Goal: Task Accomplishment & Management: Use online tool/utility

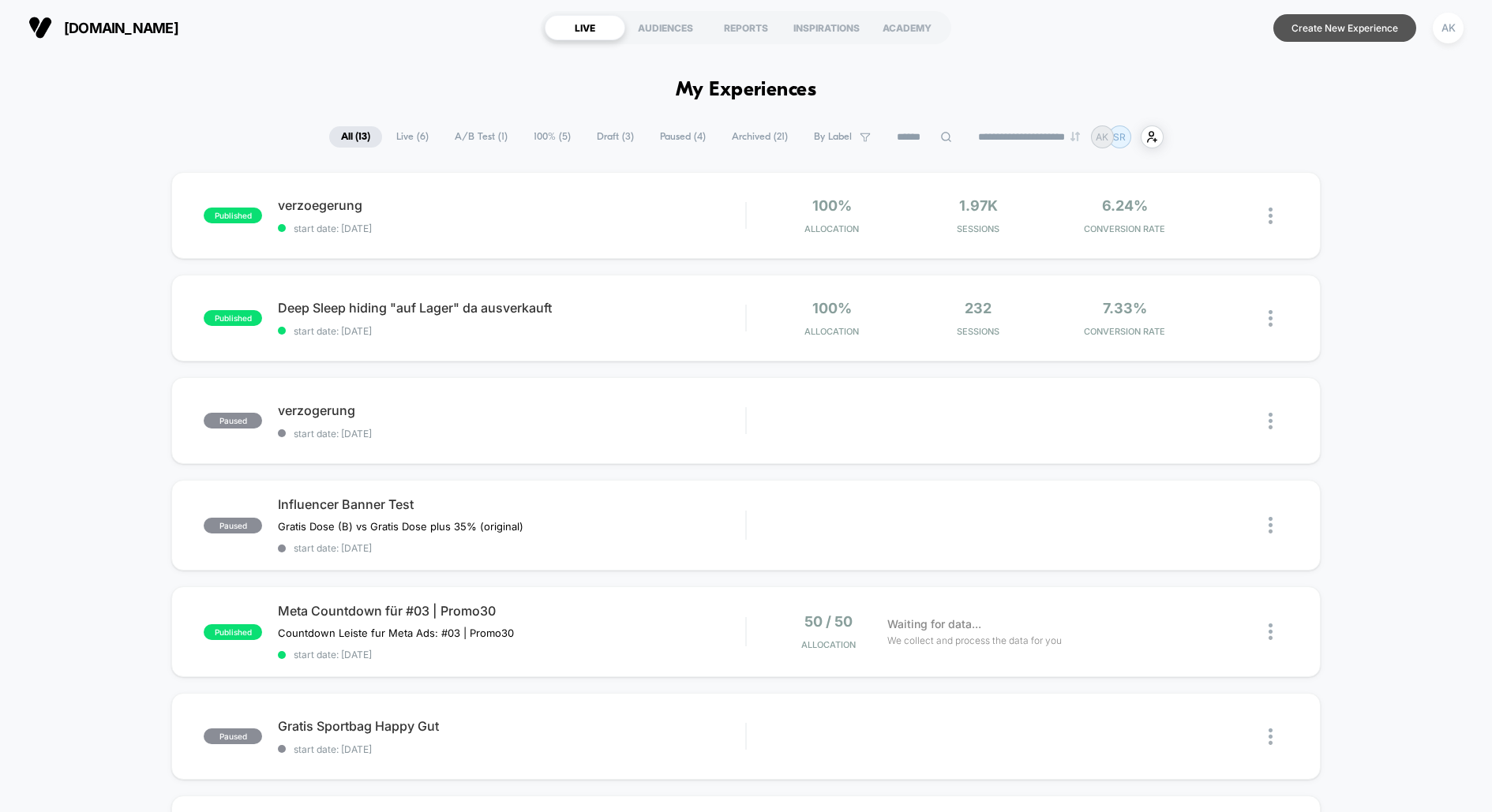
click at [1376, 31] on button "Create New Experience" at bounding box center [1345, 28] width 143 height 28
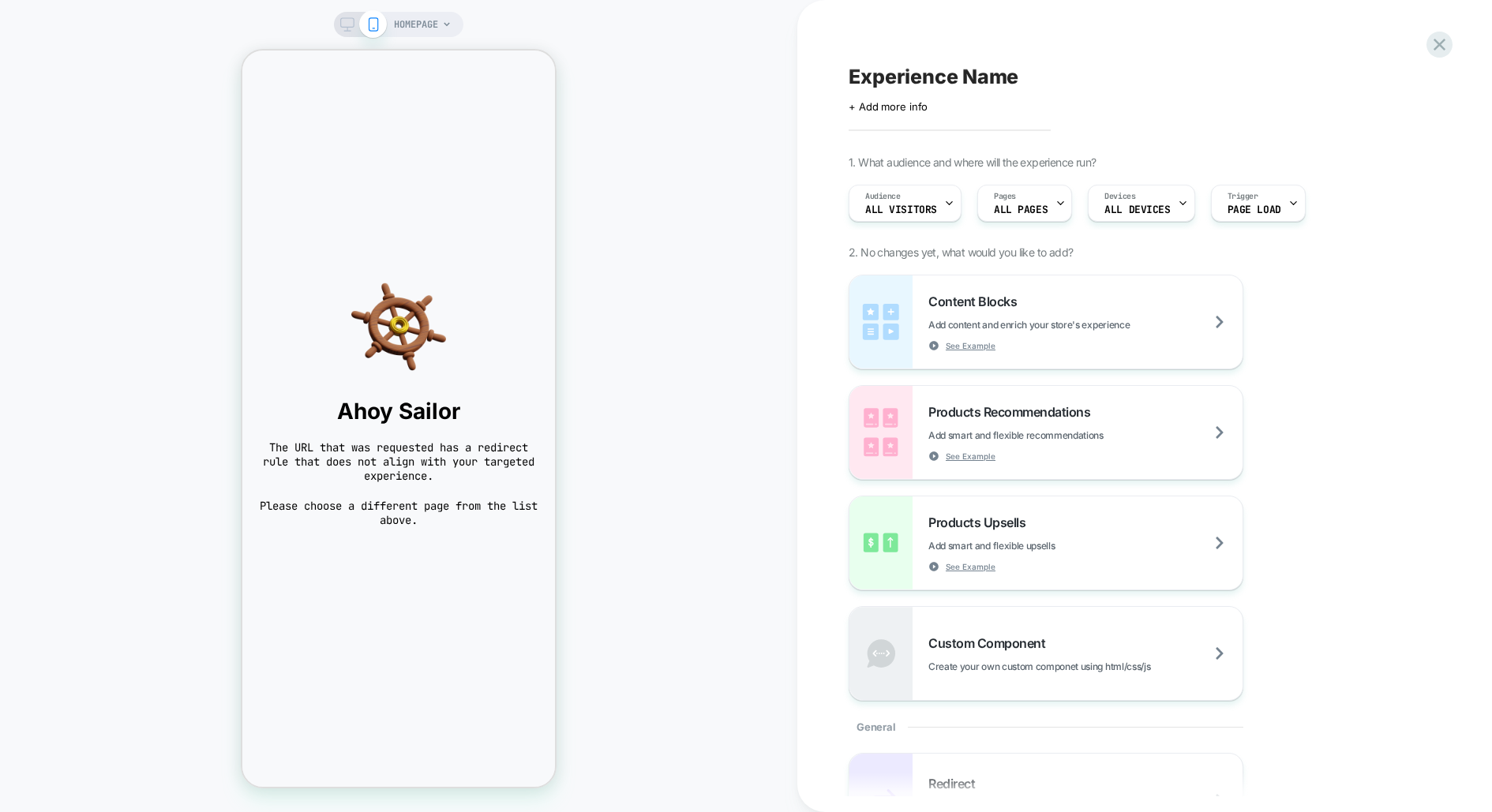
click at [425, 39] on div "HOMEPAGE" at bounding box center [398, 406] width 797 height 781
click at [424, 14] on span "HOMEPAGE" at bounding box center [416, 25] width 44 height 26
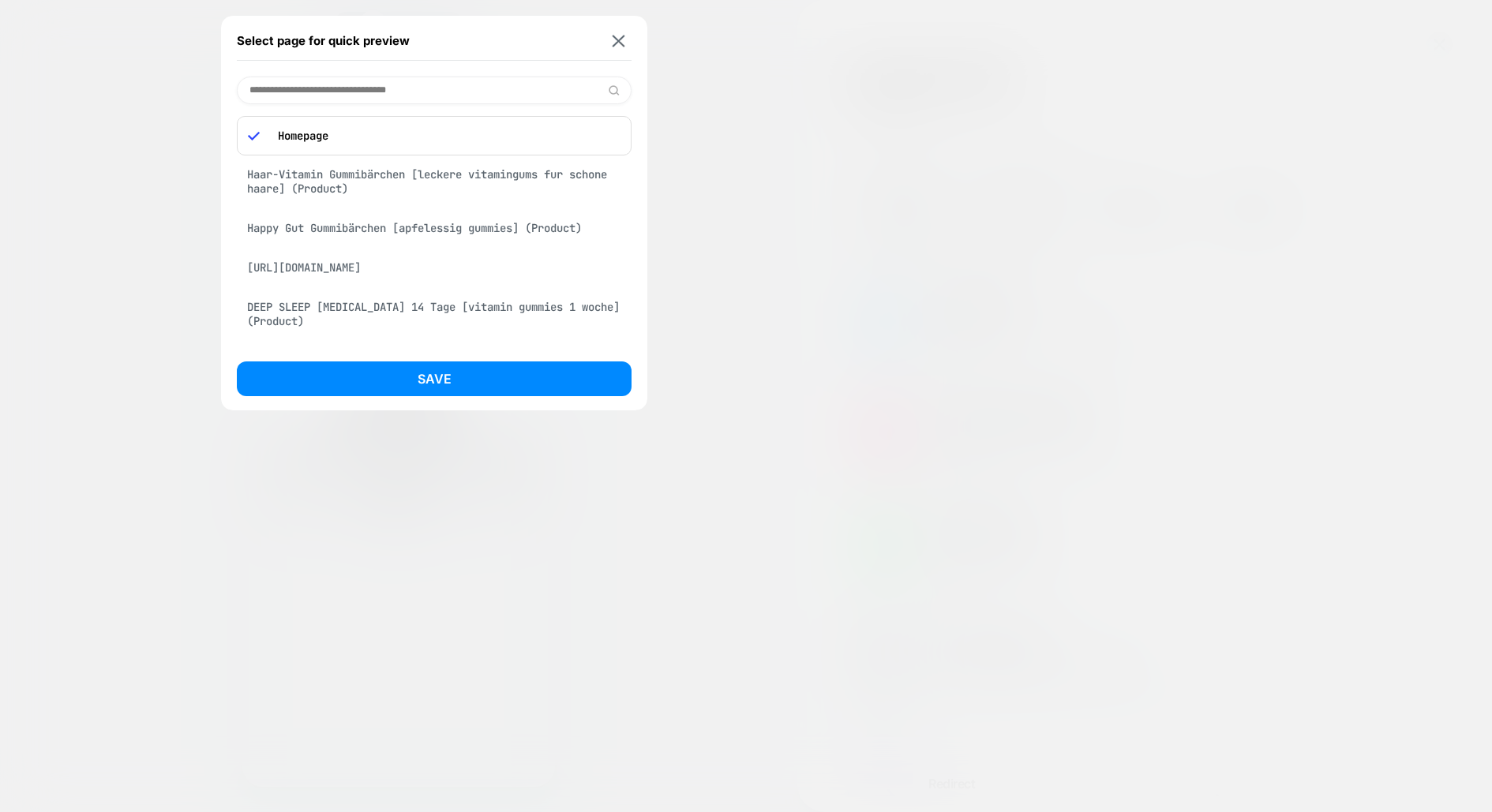
click at [420, 188] on div "Haar-Vitamin Gummibärchen [leckere vitamingums fur schone haare] (Product)" at bounding box center [434, 182] width 395 height 44
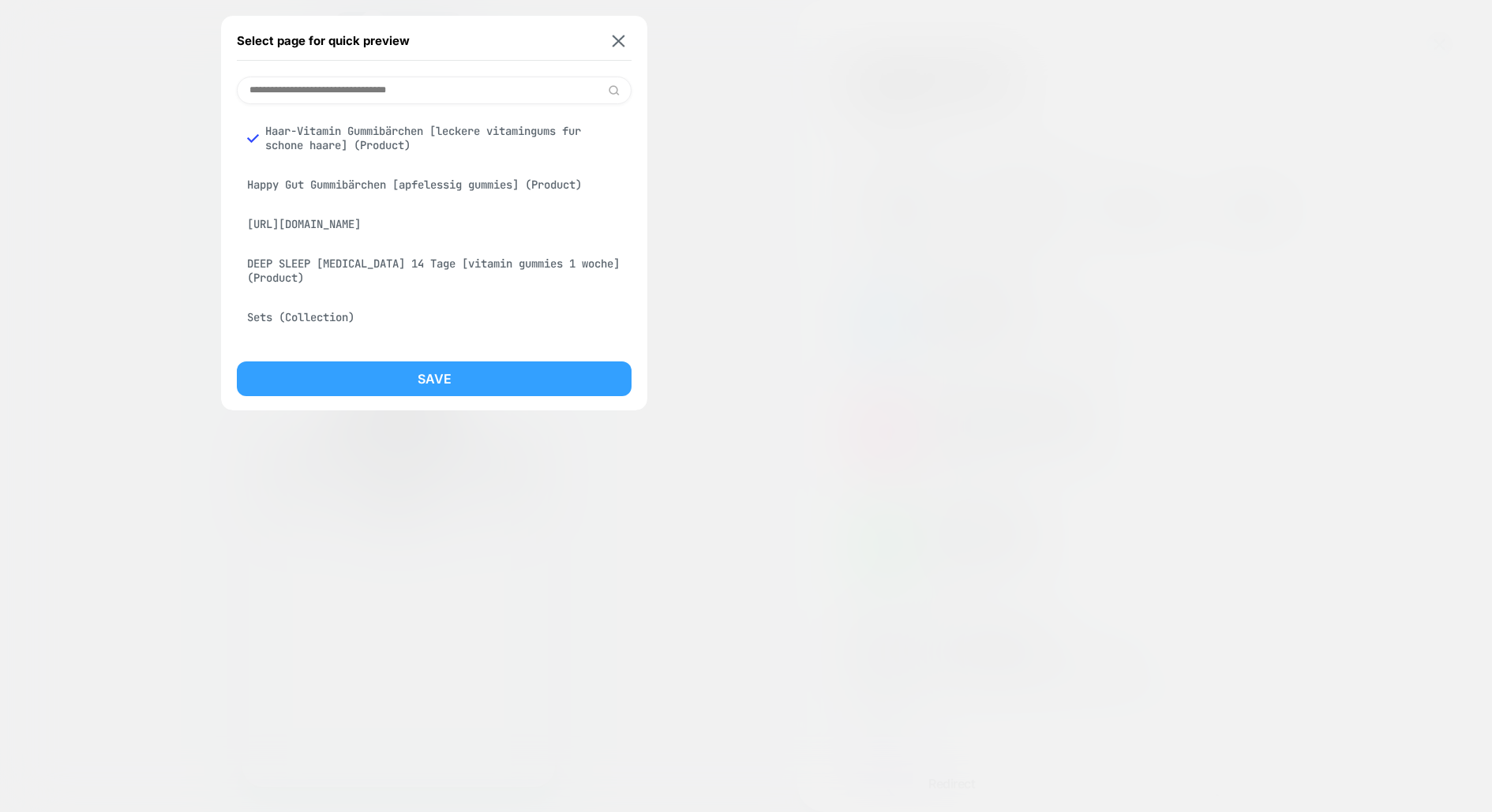
click at [457, 376] on button "Save" at bounding box center [434, 379] width 395 height 35
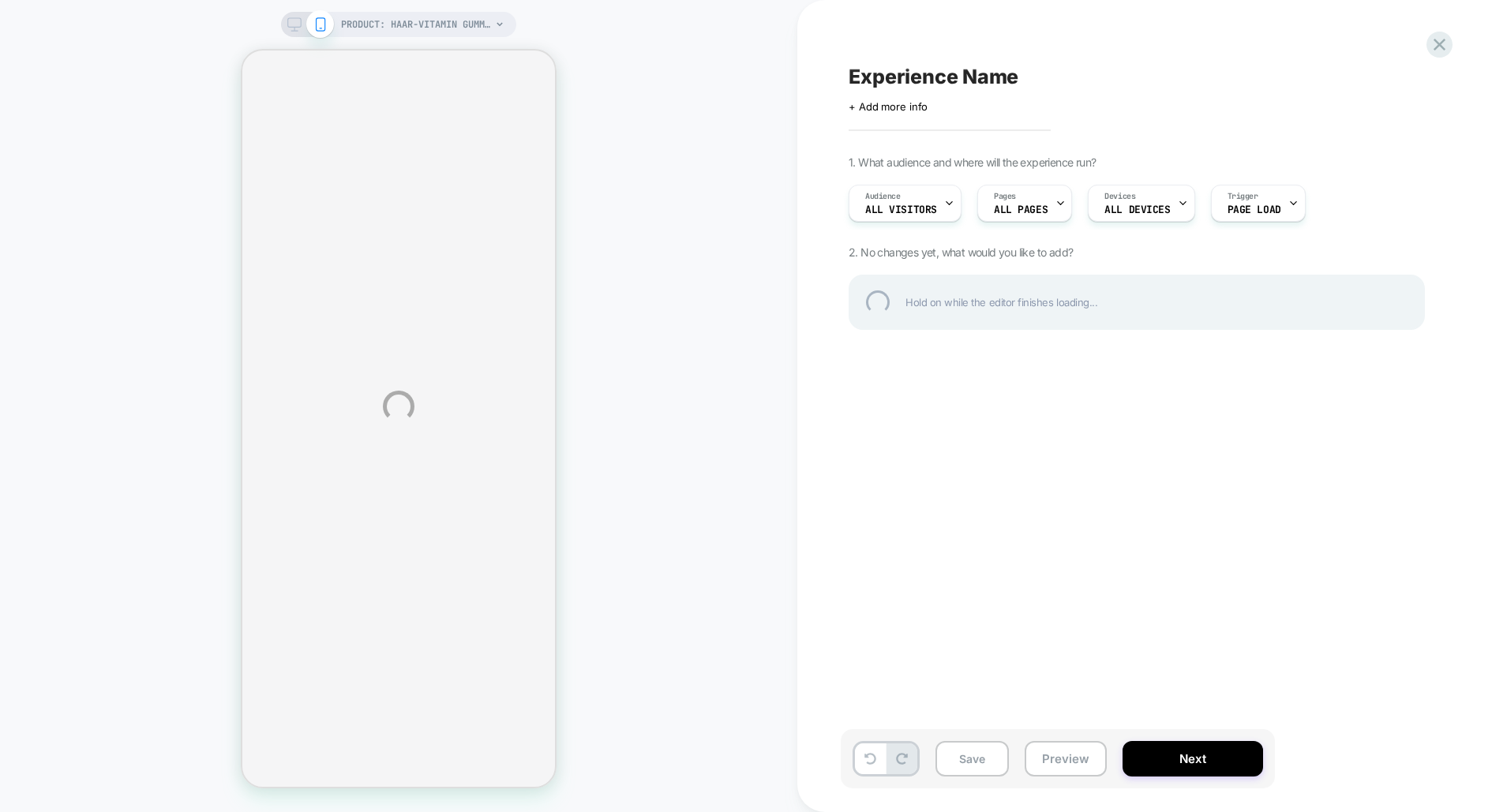
select select "**********"
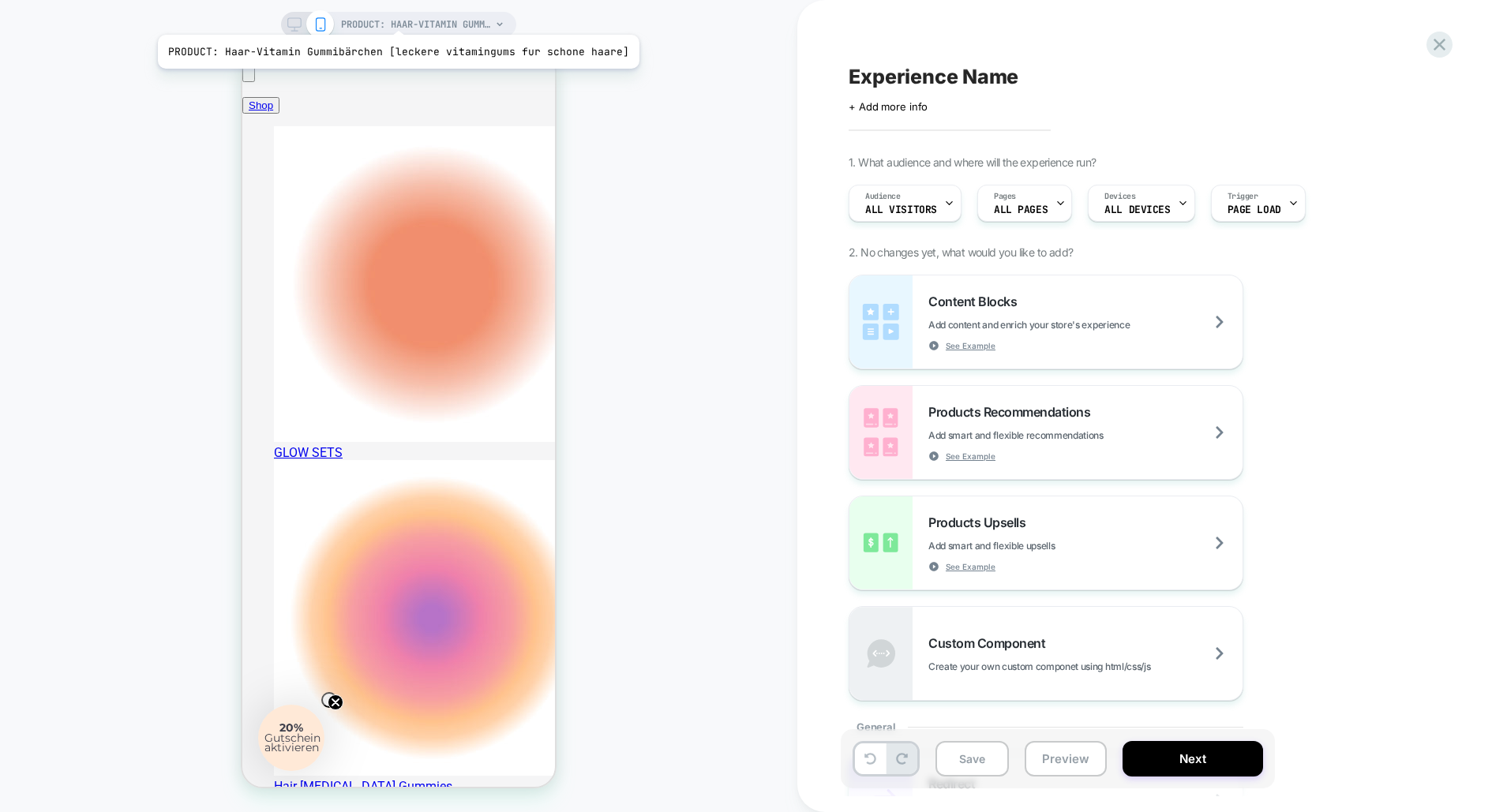
click at [393, 15] on span "PRODUCT: Haar-Vitamin Gummibärchen [leckere vitamingums fur schone haare]" at bounding box center [416, 25] width 150 height 26
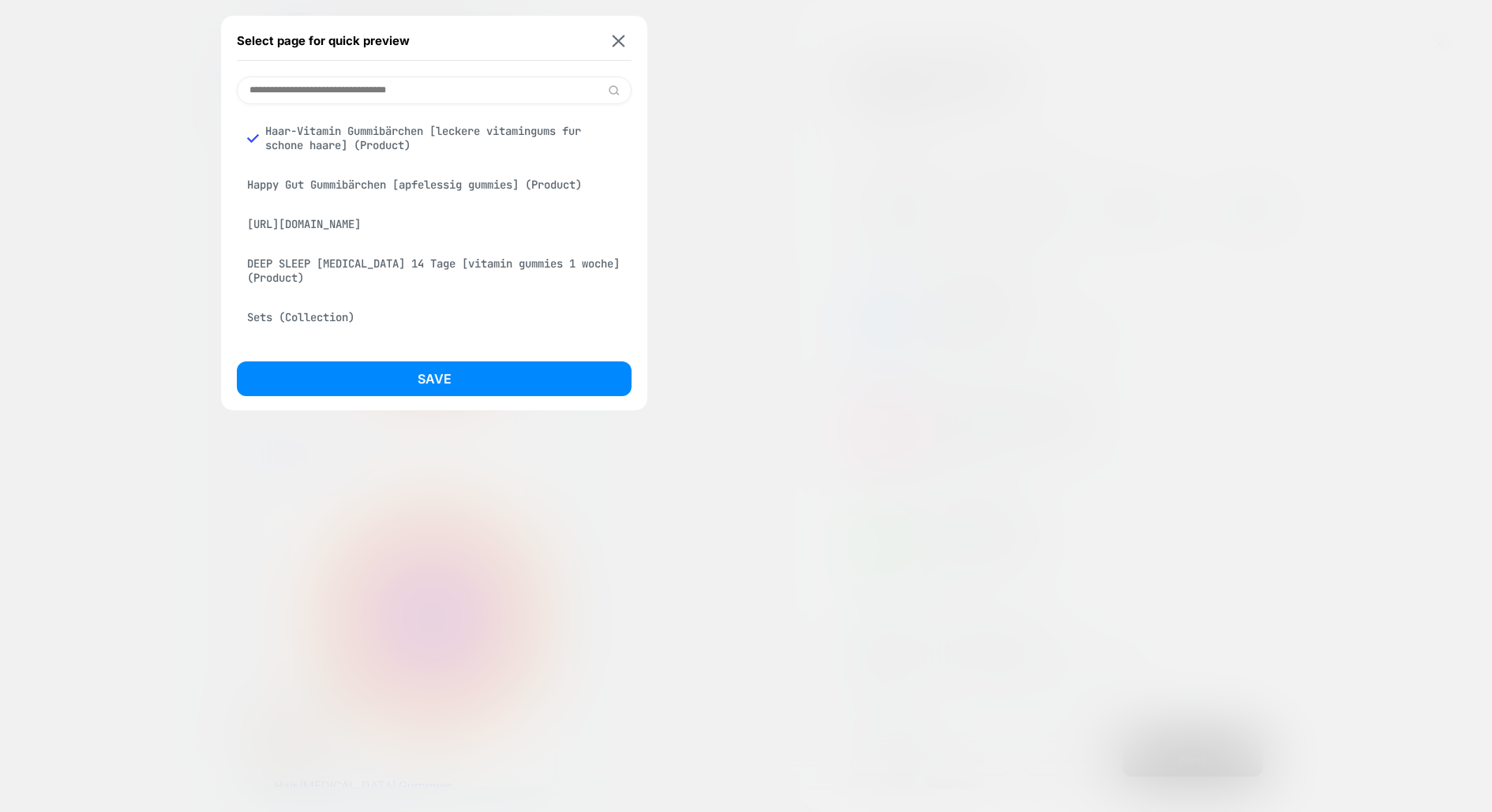
click at [382, 183] on div "Happy Gut Gummibärchen [apfelessig gummies] (Product)" at bounding box center [434, 184] width 395 height 30
click at [510, 83] on input at bounding box center [434, 90] width 395 height 28
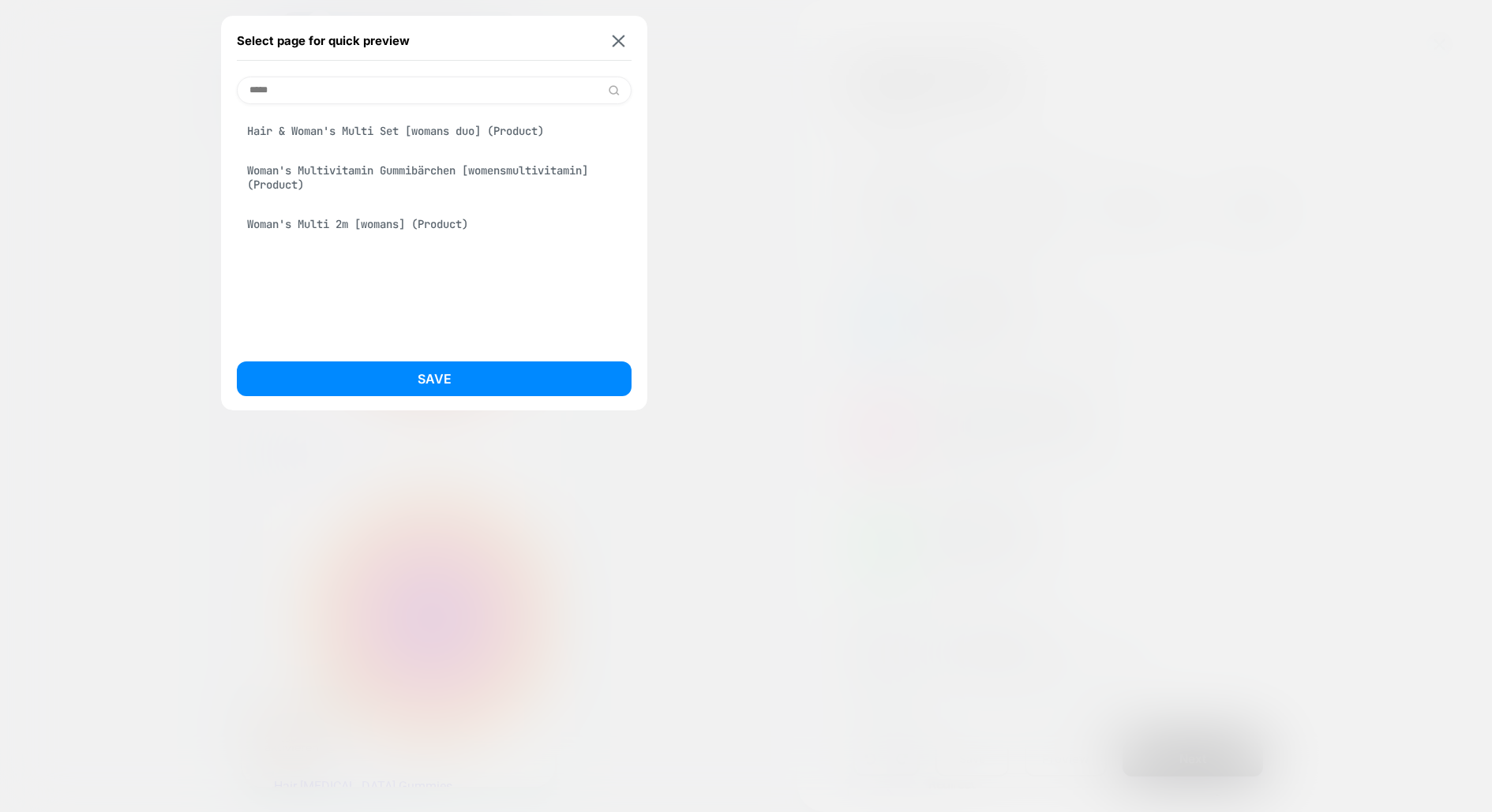
type input "*****"
click at [478, 184] on div "Woman's Multivitamin Gummibärchen [womensmultivitamin] (Product)" at bounding box center [434, 177] width 395 height 44
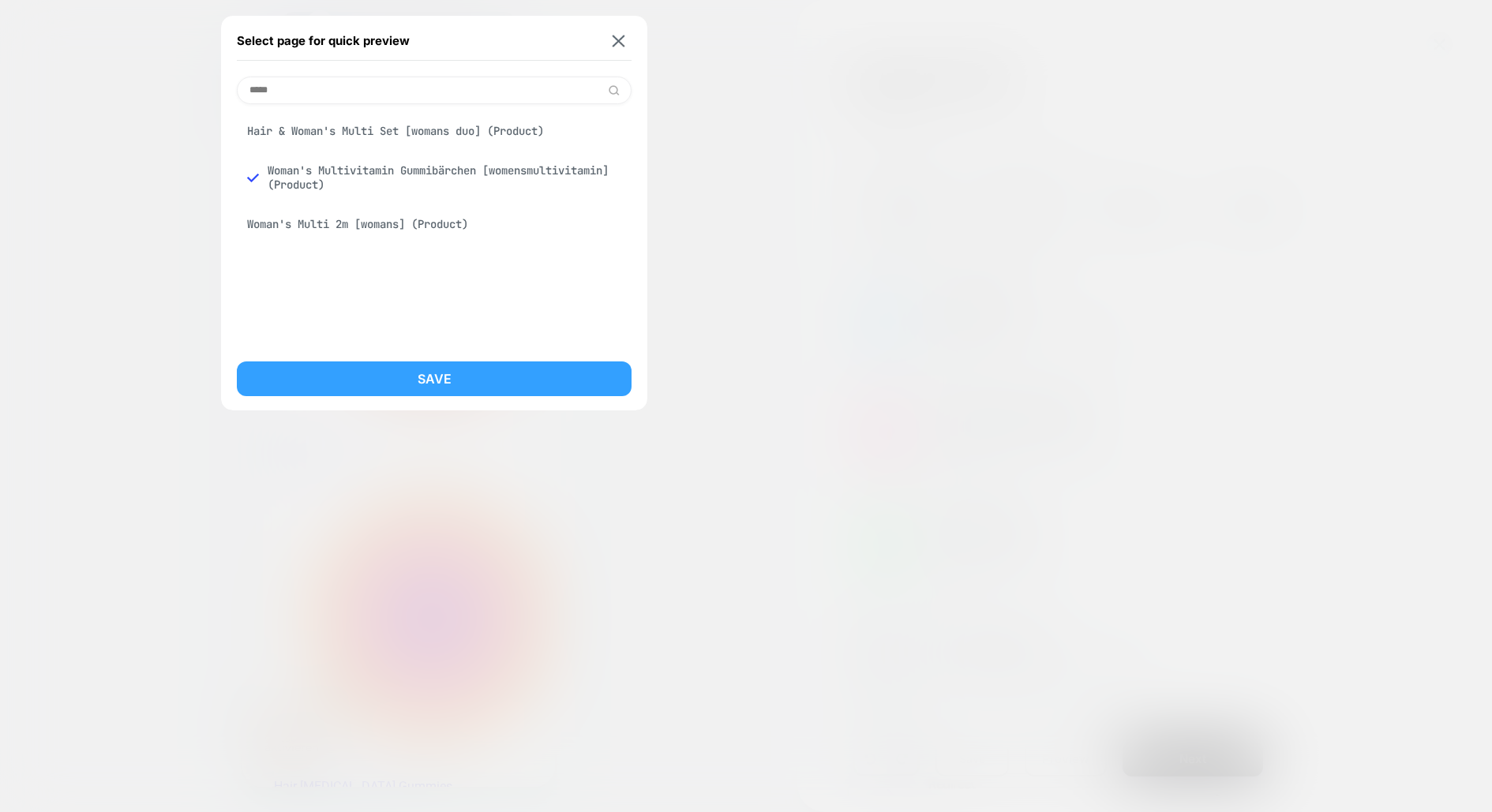
click at [484, 379] on button "Save" at bounding box center [434, 379] width 395 height 35
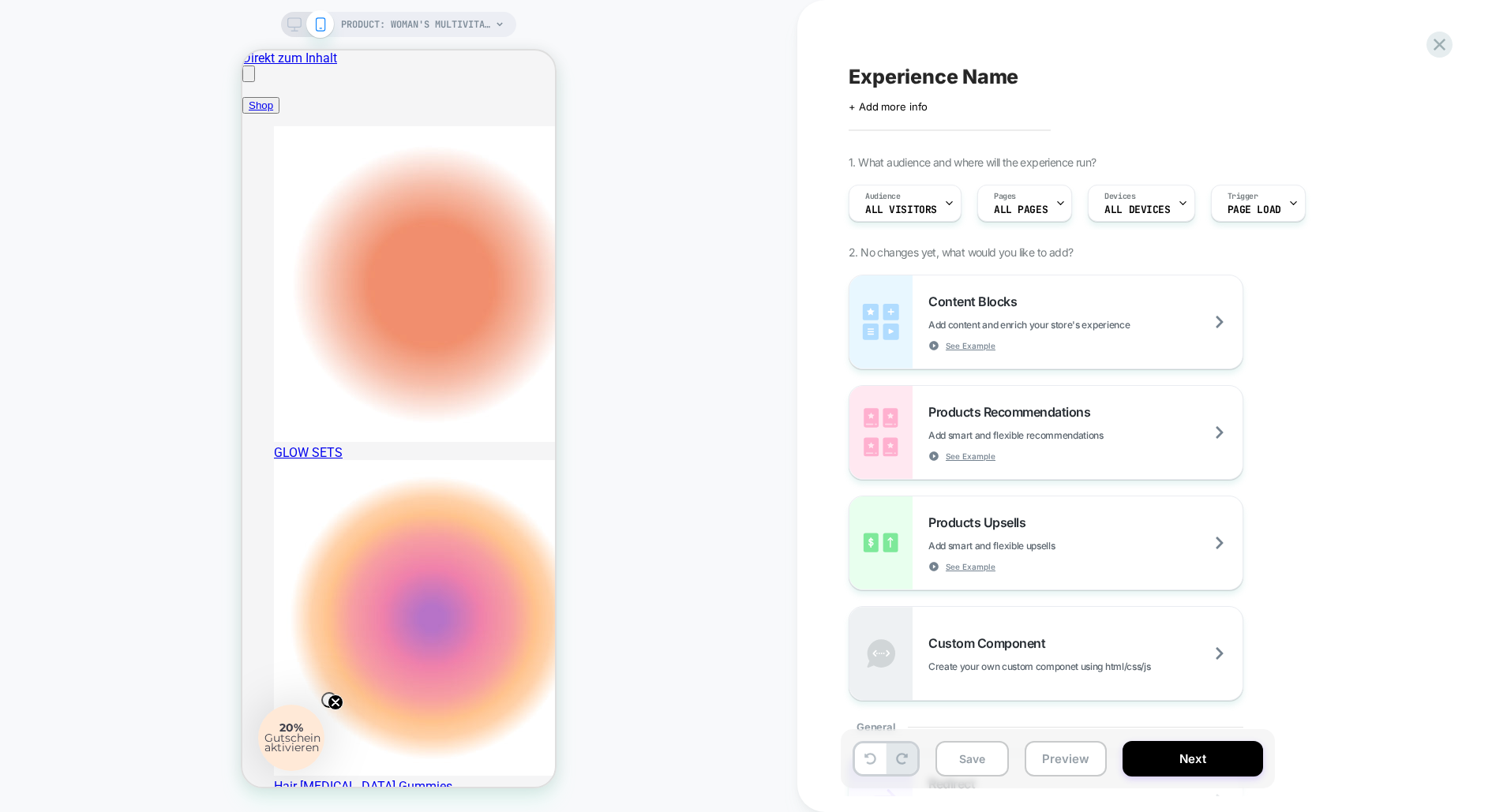
click at [1028, 206] on span "ALL PAGES" at bounding box center [1020, 210] width 54 height 11
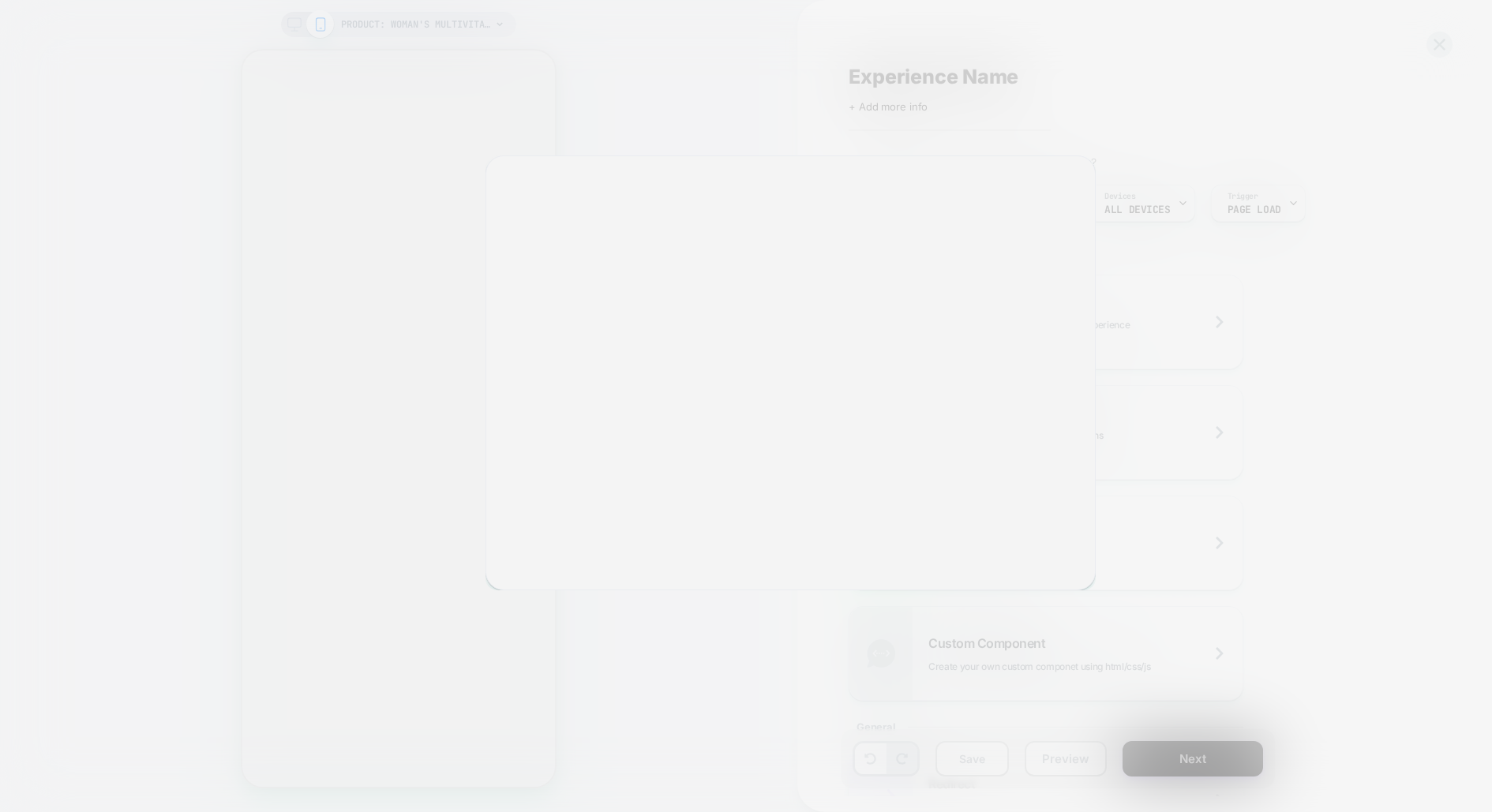
select select "**********"
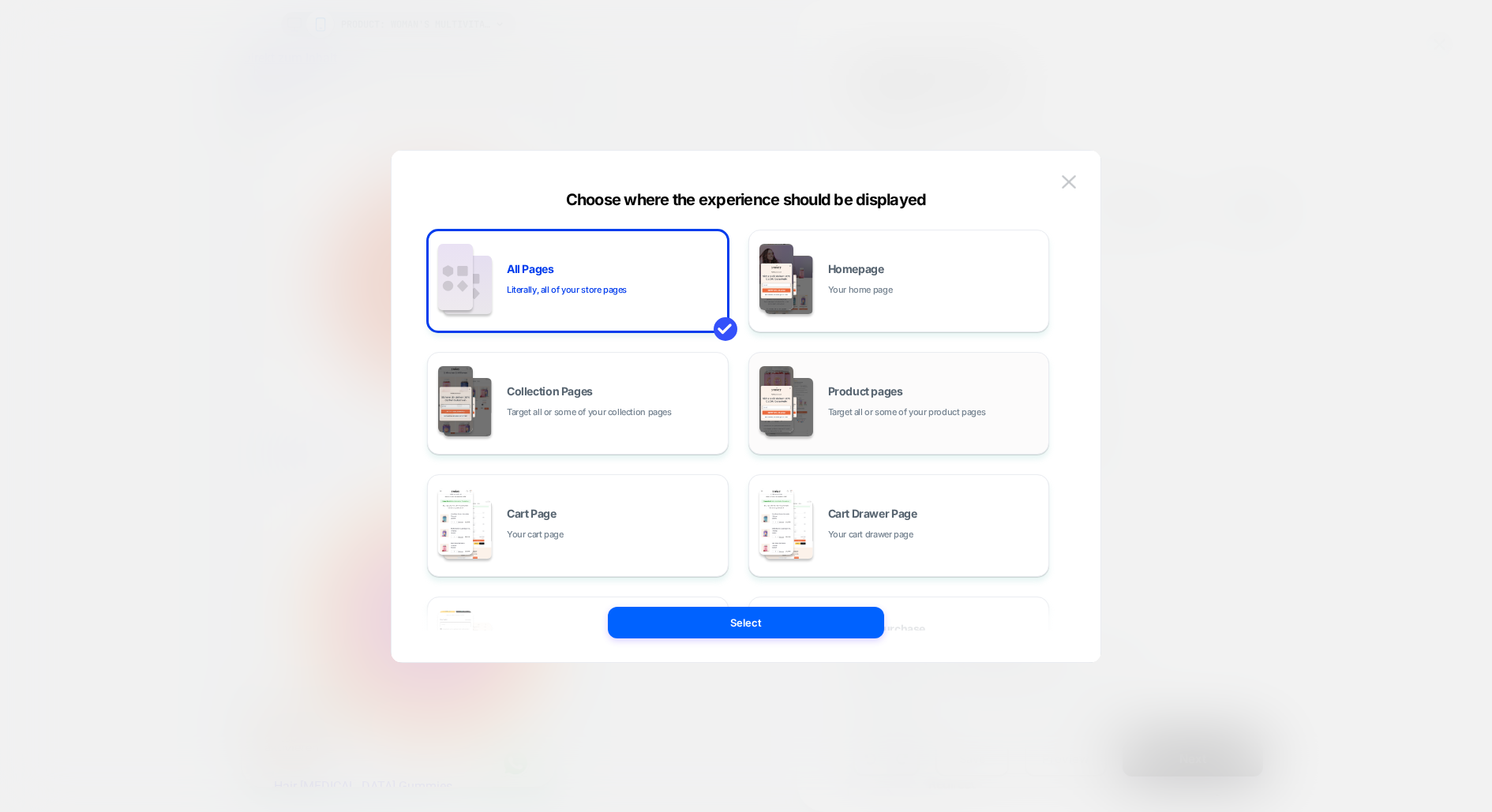
click at [869, 412] on span "Target all or some of your product pages" at bounding box center [907, 412] width 158 height 15
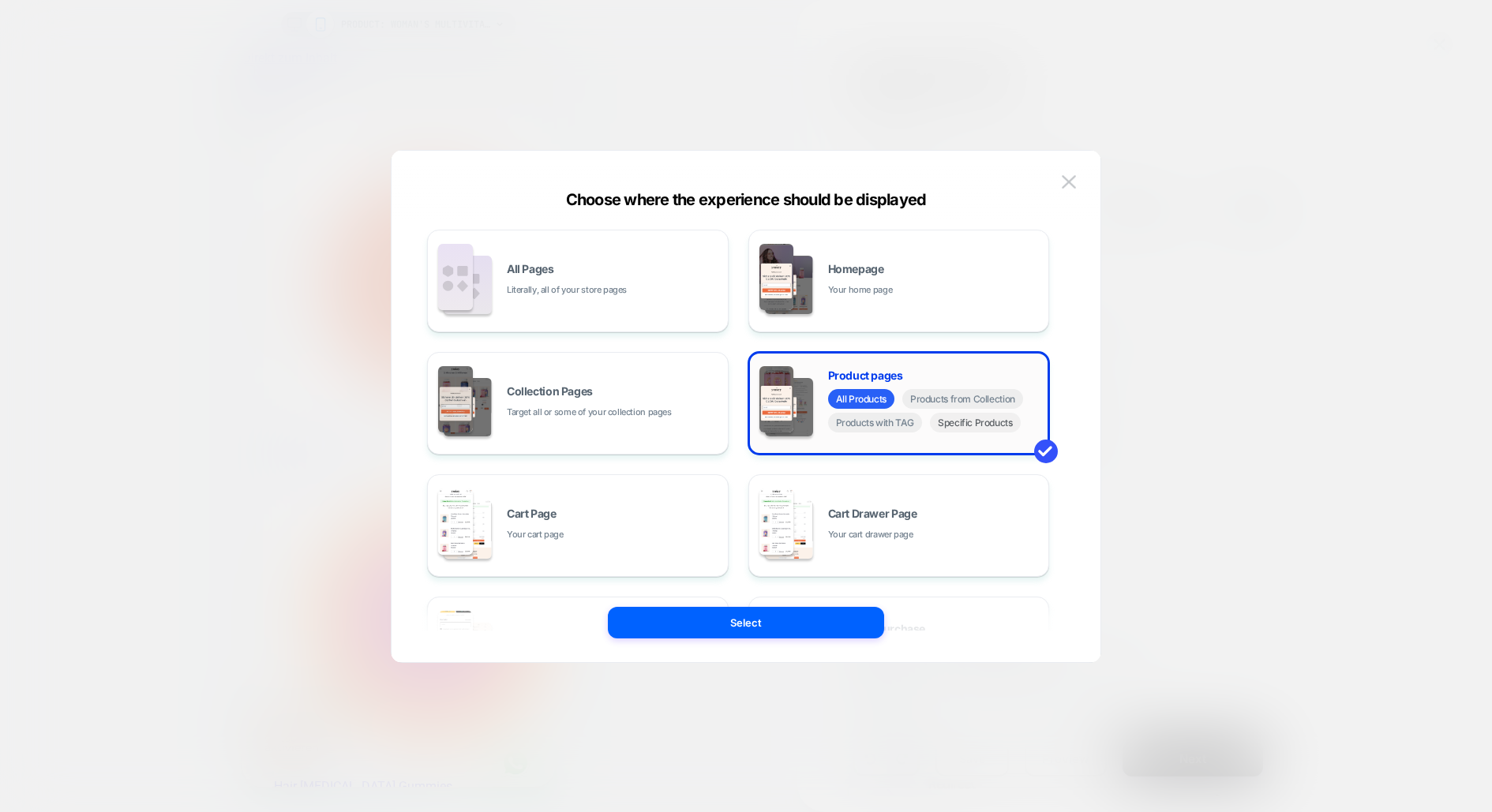
click at [996, 423] on span "Specific Products" at bounding box center [975, 423] width 91 height 20
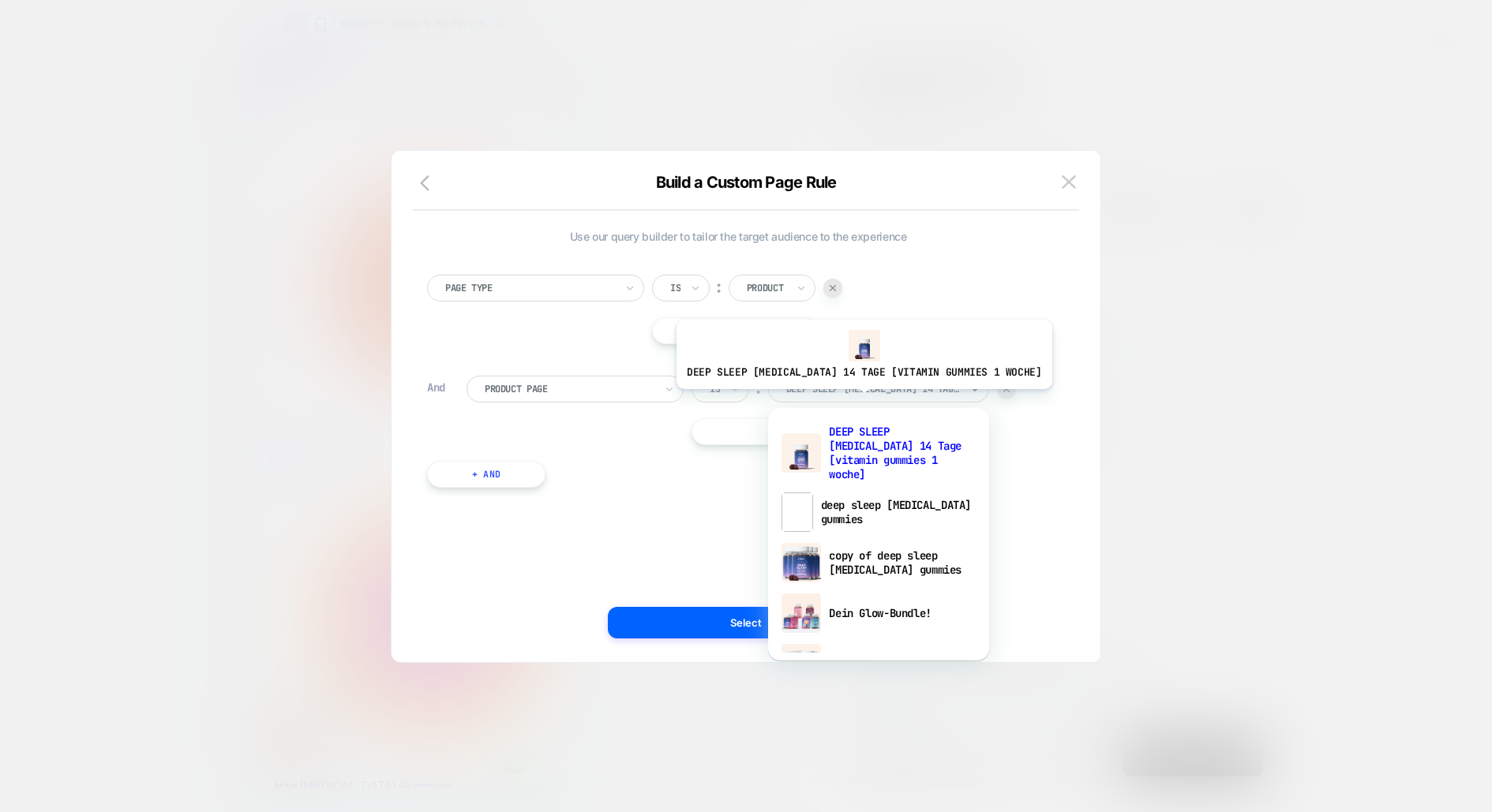
click at [845, 400] on div "DEEP SLEEP [MEDICAL_DATA] 14 Tage [vitamin gummies 1 woche]" at bounding box center [878, 389] width 221 height 27
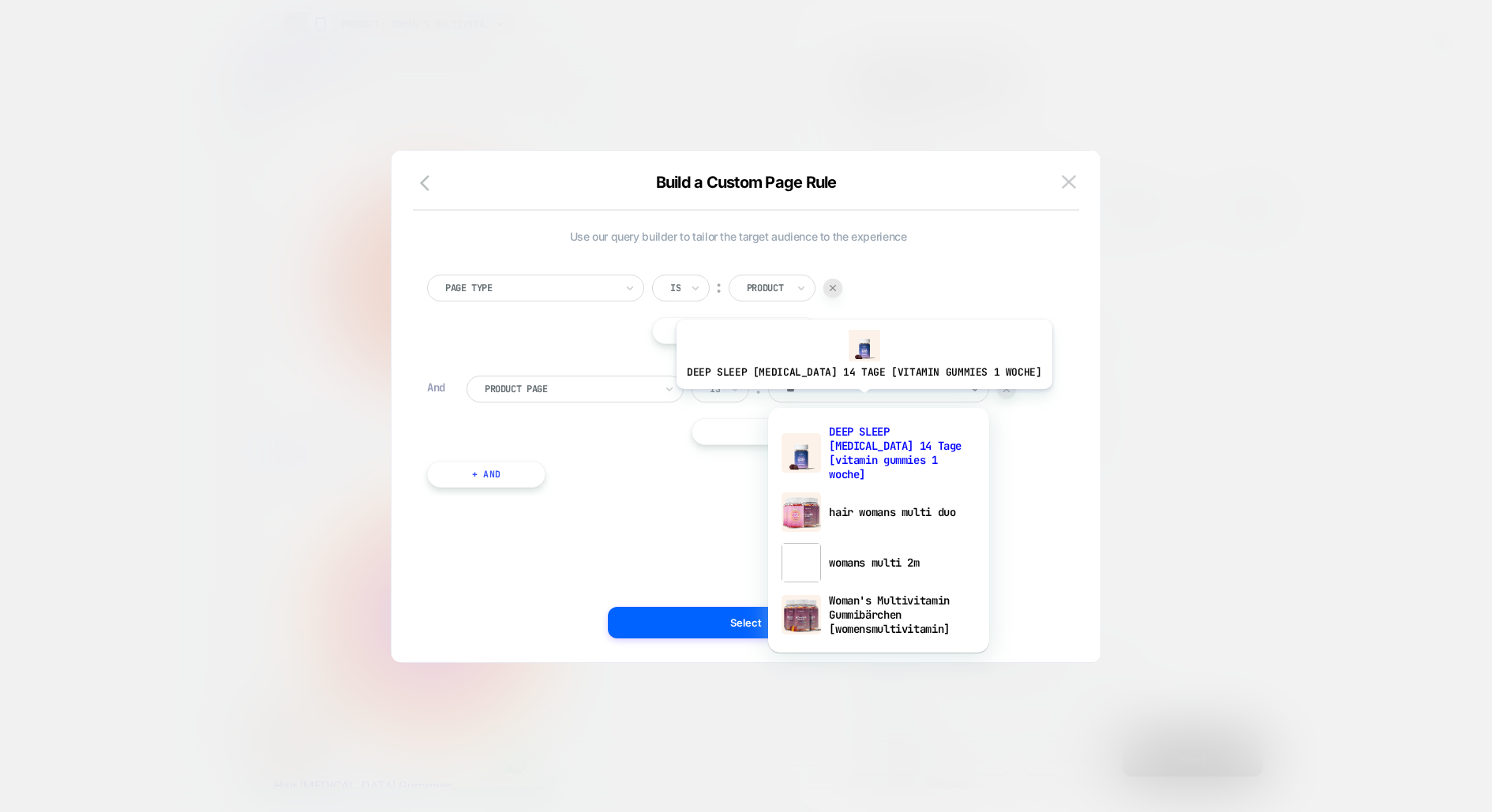
type input "***"
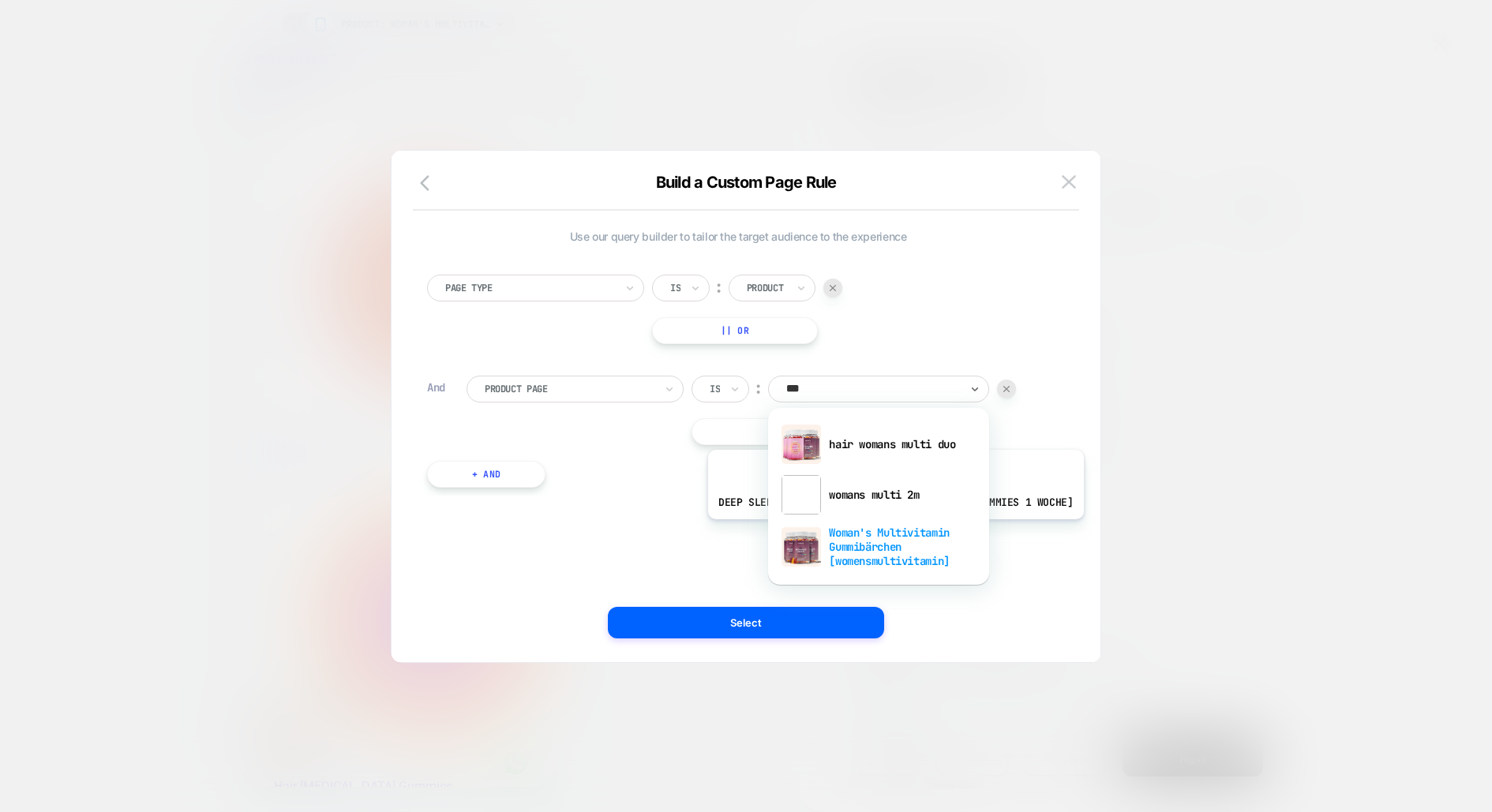
click at [878, 539] on div "Woman's Multivitamin Gummibärchen [womensmultivitamin]" at bounding box center [879, 547] width 206 height 54
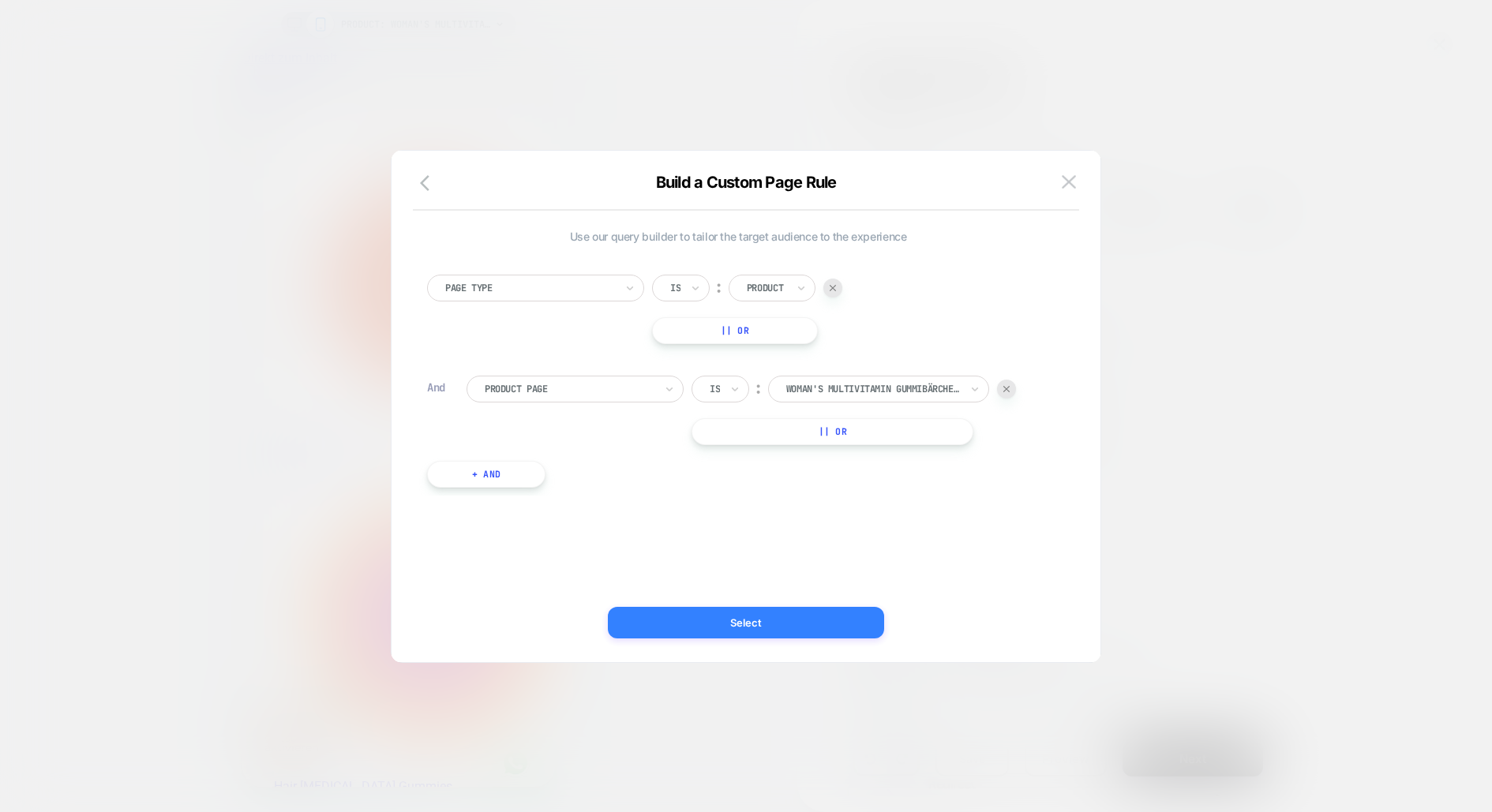
click at [728, 623] on button "Select" at bounding box center [745, 623] width 276 height 31
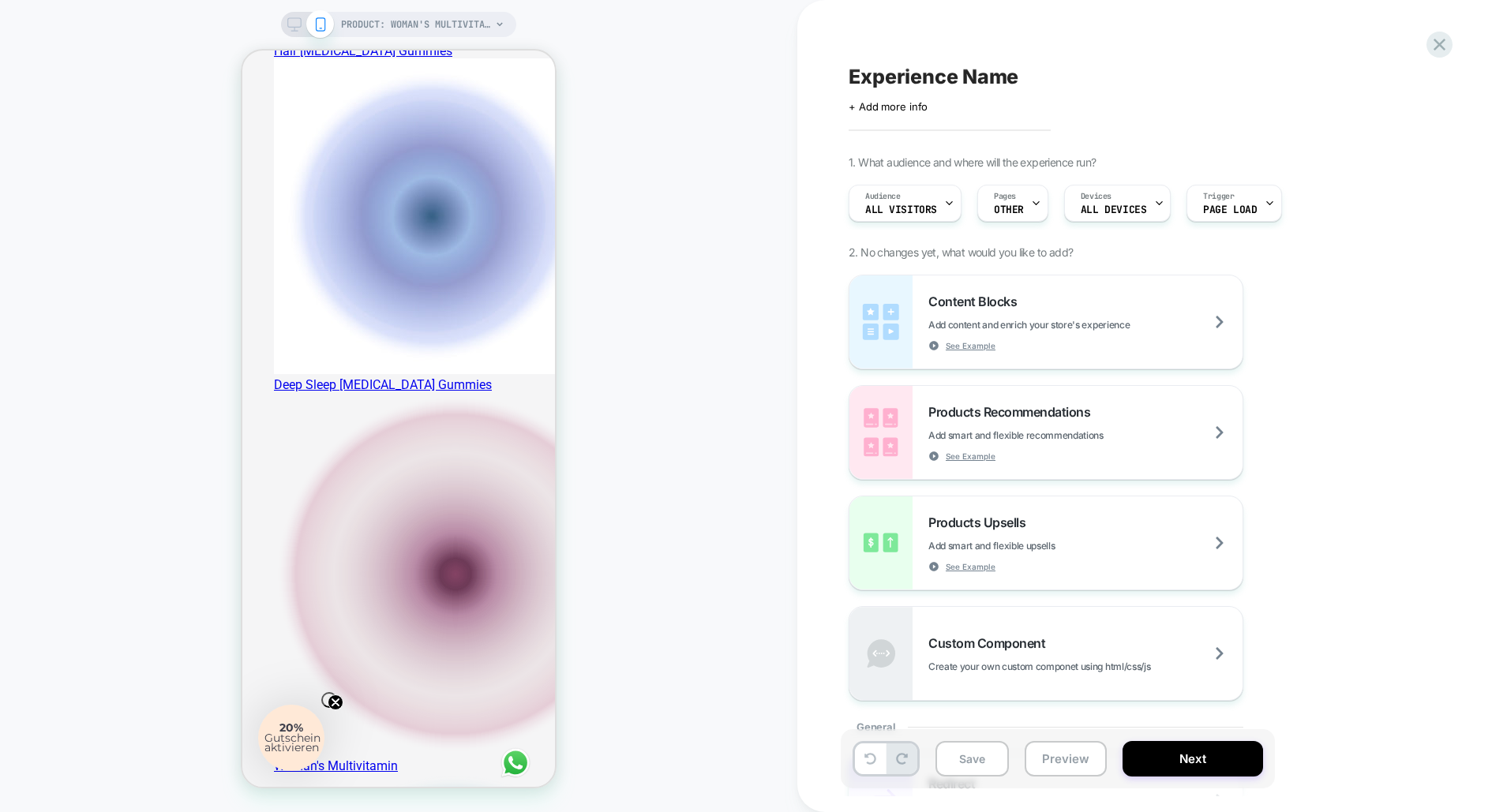
scroll to position [728, 0]
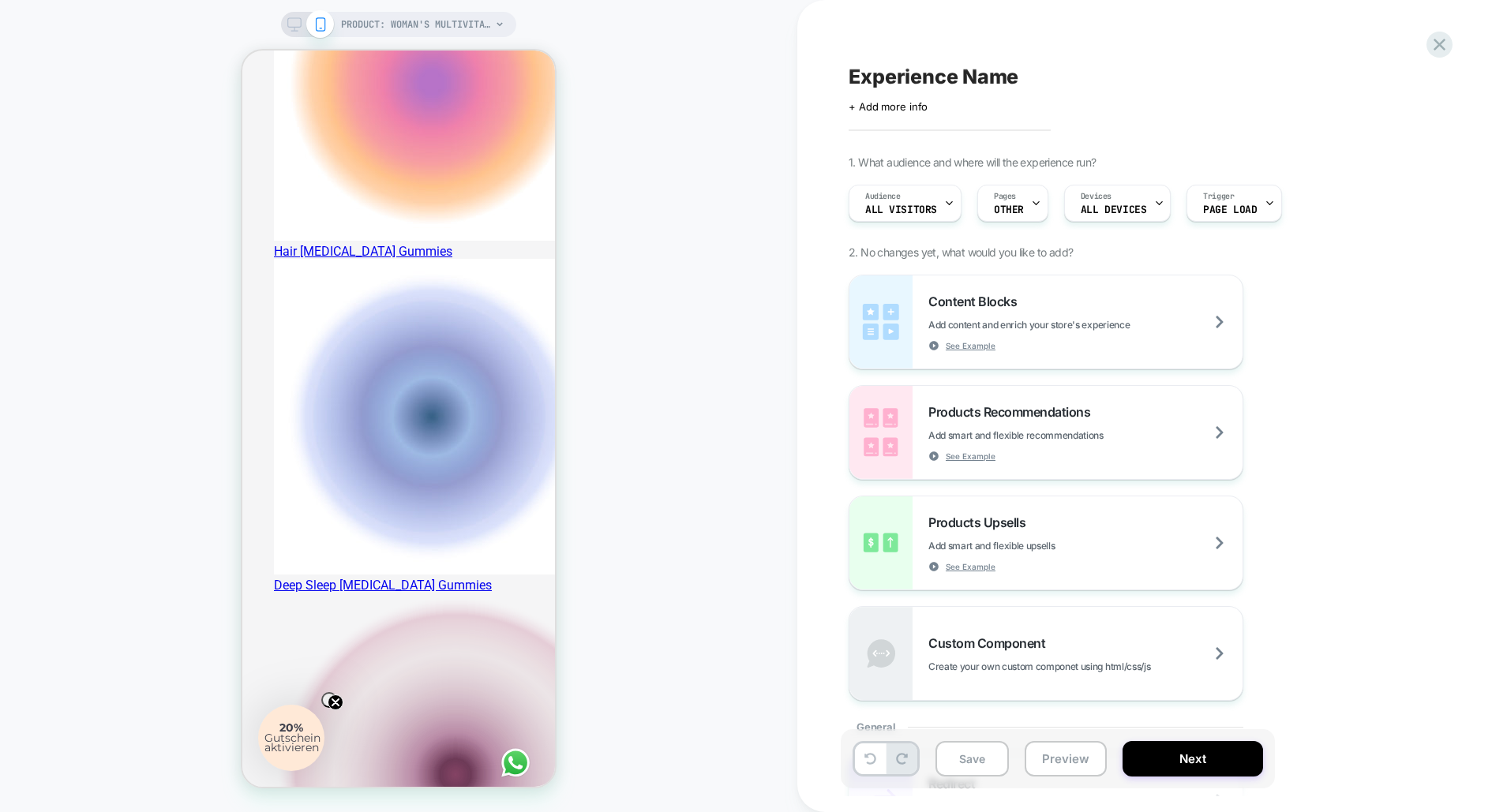
scroll to position [546, 0]
